Goal: Task Accomplishment & Management: Manage account settings

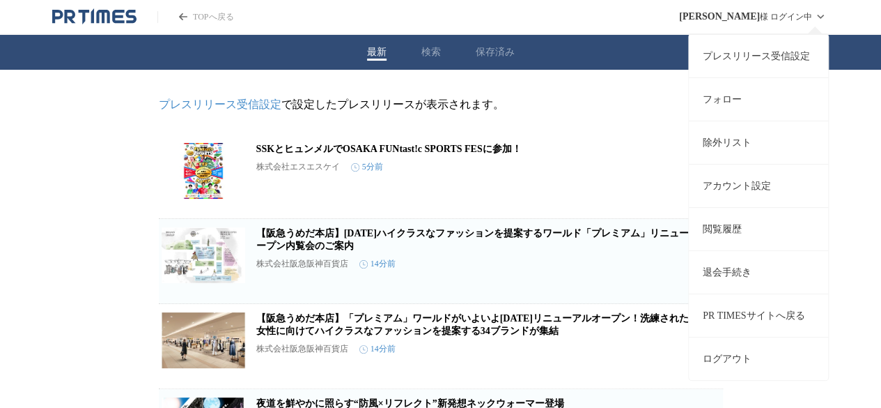
click at [773, 52] on link "プレスリリース受信設定" at bounding box center [758, 55] width 139 height 43
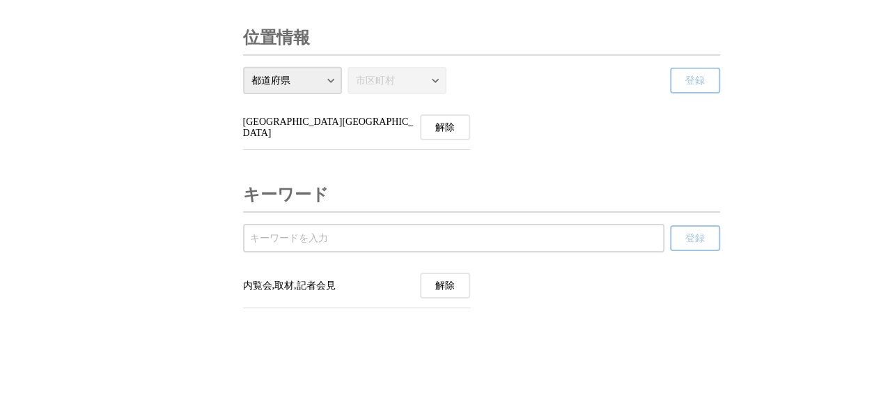
scroll to position [4942, 0]
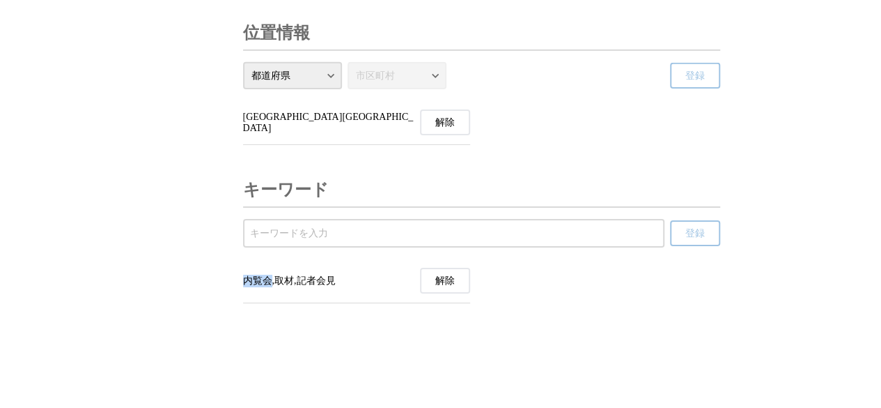
drag, startPoint x: 270, startPoint y: 284, endPoint x: 245, endPoint y: 278, distance: 25.7
click at [245, 278] on span "内覧会,取材,記者会見" at bounding box center [289, 280] width 93 height 13
copy span "内覧会"
click at [293, 235] on input "受信するキーワードを登録する" at bounding box center [454, 233] width 408 height 15
type input "内覧会"
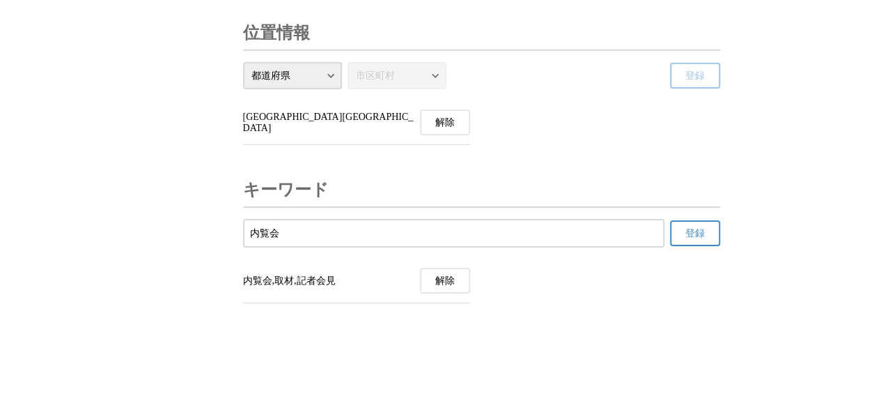
click at [713, 243] on button "登録" at bounding box center [695, 233] width 50 height 26
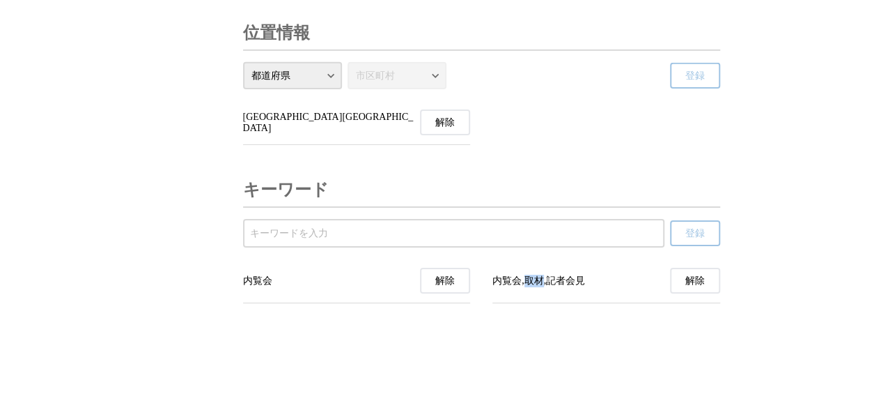
drag, startPoint x: 527, startPoint y: 281, endPoint x: 541, endPoint y: 278, distance: 14.9
click at [541, 278] on span "内覧会,取材,記者会見" at bounding box center [539, 280] width 93 height 13
copy span "取材"
click at [323, 231] on input "受信するキーワードを登録する" at bounding box center [454, 233] width 408 height 15
paste input "取材"
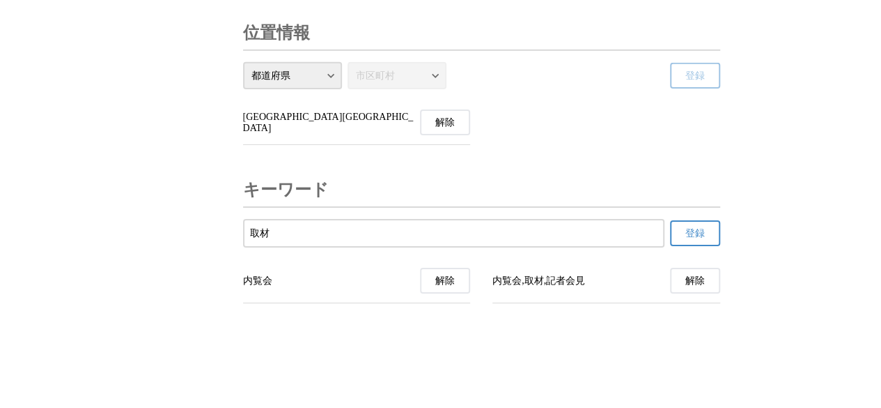
type input "取材"
click at [687, 242] on button "登録" at bounding box center [695, 233] width 50 height 26
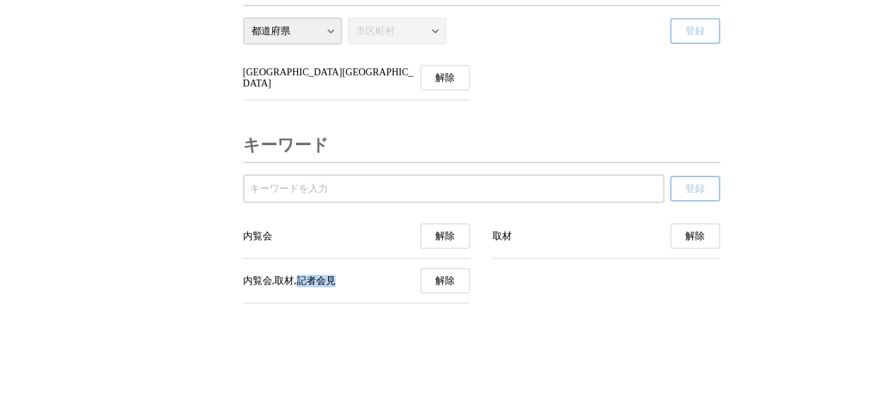
drag, startPoint x: 308, startPoint y: 323, endPoint x: 336, endPoint y: 323, distance: 27.9
click at [336, 287] on span "内覧会,取材,記者会見" at bounding box center [289, 280] width 93 height 13
copy span "記者会見"
click at [287, 196] on input "受信するキーワードを登録する" at bounding box center [454, 188] width 408 height 15
paste input "記者会見"
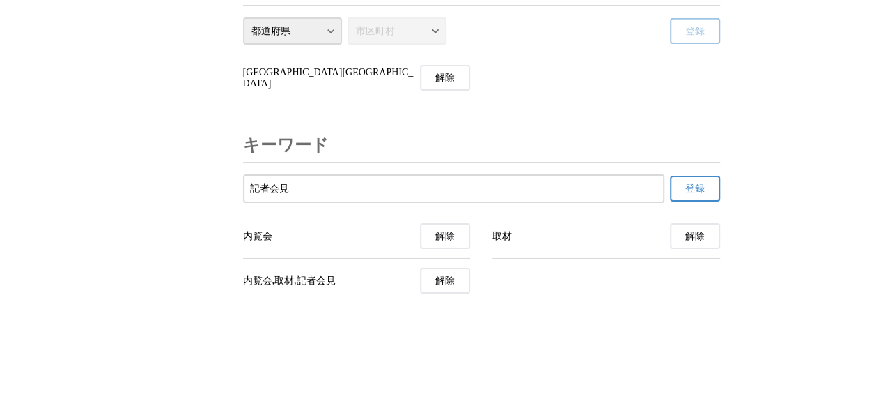
type input "記者会見"
click at [712, 201] on button "登録" at bounding box center [695, 189] width 50 height 26
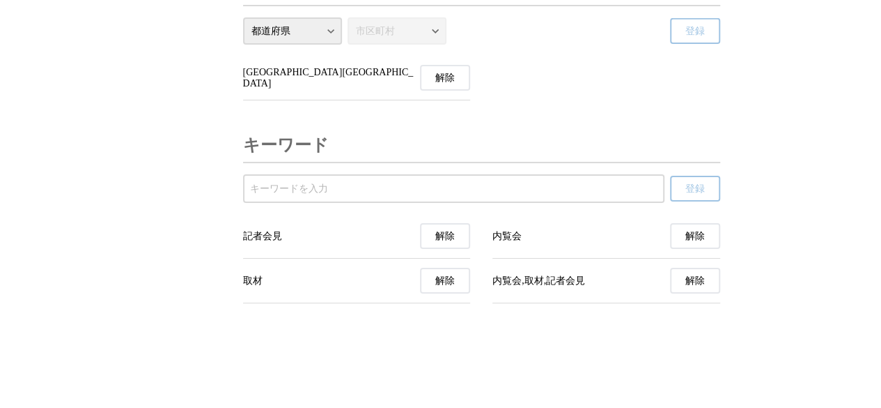
click at [685, 287] on span "解除" at bounding box center [695, 280] width 20 height 13
click at [311, 182] on input "受信するキーワードを登録する" at bounding box center [454, 188] width 408 height 15
type input "大阪市立美術館"
click at [694, 195] on span "登録" at bounding box center [695, 189] width 20 height 13
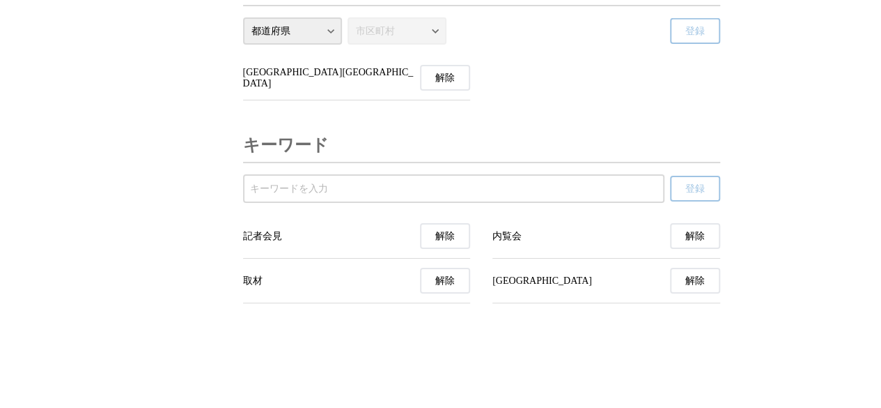
click at [329, 185] on input "受信するキーワードを登録する" at bounding box center [454, 188] width 408 height 15
type input "奈良国立博物館"
click at [697, 189] on span "登録" at bounding box center [695, 189] width 20 height 13
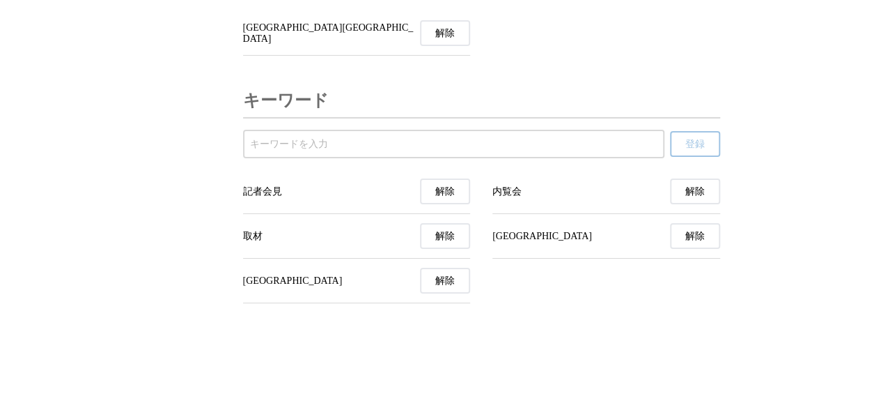
click at [305, 152] on input "受信するキーワードを登録する" at bounding box center [454, 144] width 408 height 15
type input "大阪中之島美術館"
click at [683, 157] on button "登録" at bounding box center [695, 144] width 50 height 26
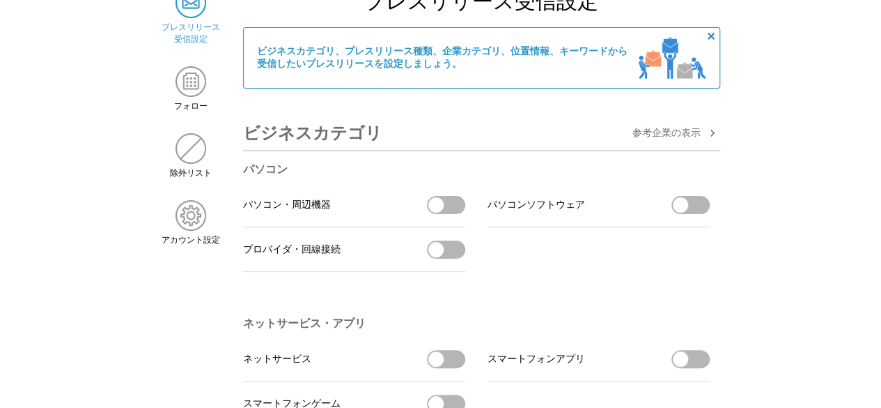
scroll to position [0, 0]
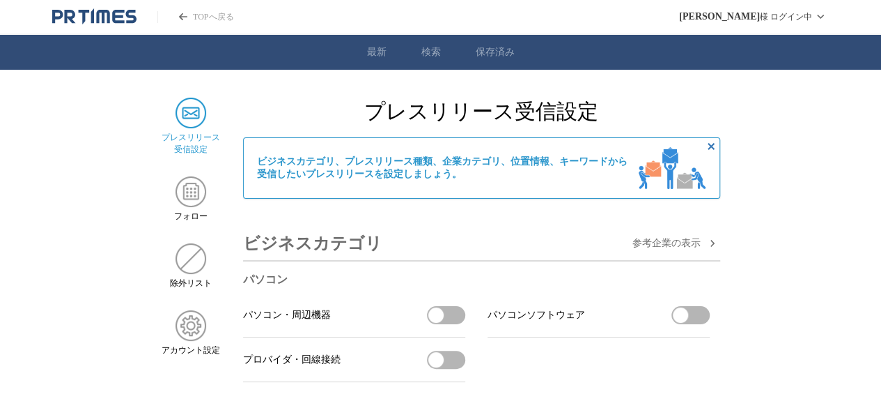
click at [372, 52] on link "最新" at bounding box center [377, 52] width 20 height 13
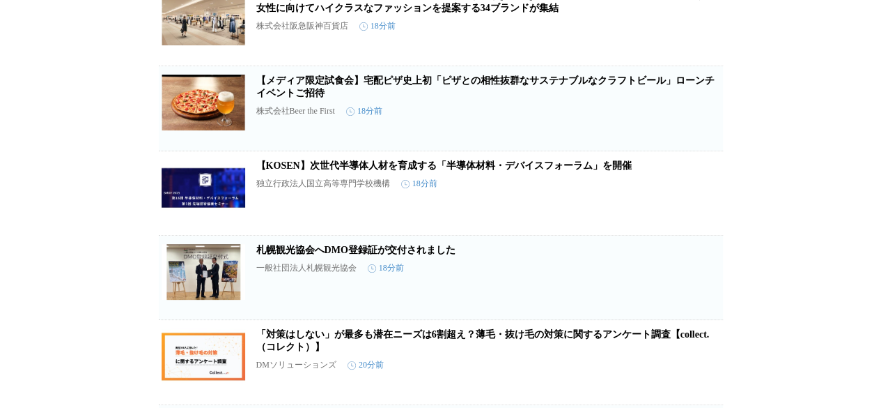
scroll to position [499, 0]
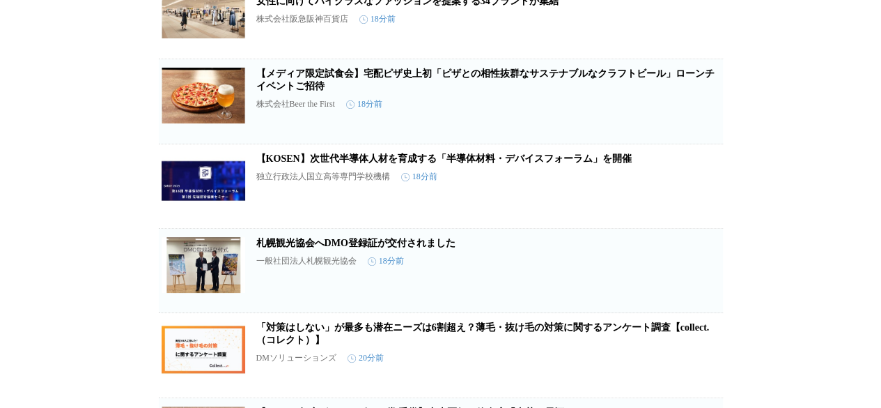
click at [594, 93] on h2 "【メディア限定試食会】宅配ピザ史上初「ピザとの相性抜群なサステナブルなクラフトビール」ローンチイベントご招待" at bounding box center [488, 80] width 464 height 25
click at [593, 90] on link "【メディア限定試食会】宅配ピザ史上初「ピザとの相性抜群なサステナブルなクラフトビール」ローンチイベントご招待" at bounding box center [485, 79] width 458 height 23
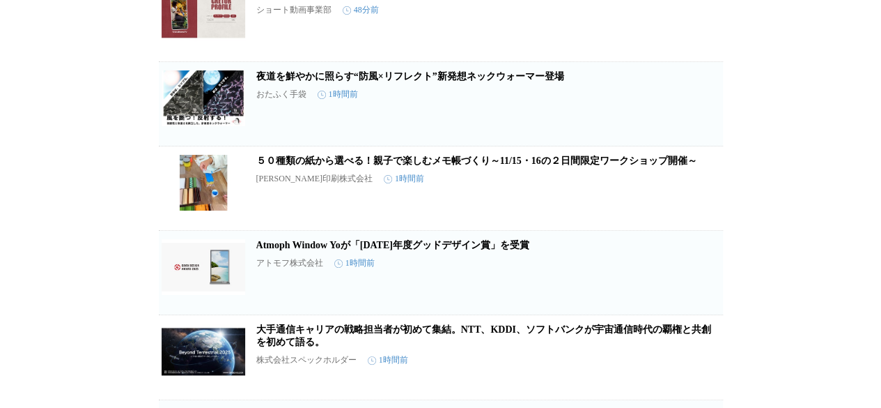
scroll to position [0, 0]
